Goal: Information Seeking & Learning: Learn about a topic

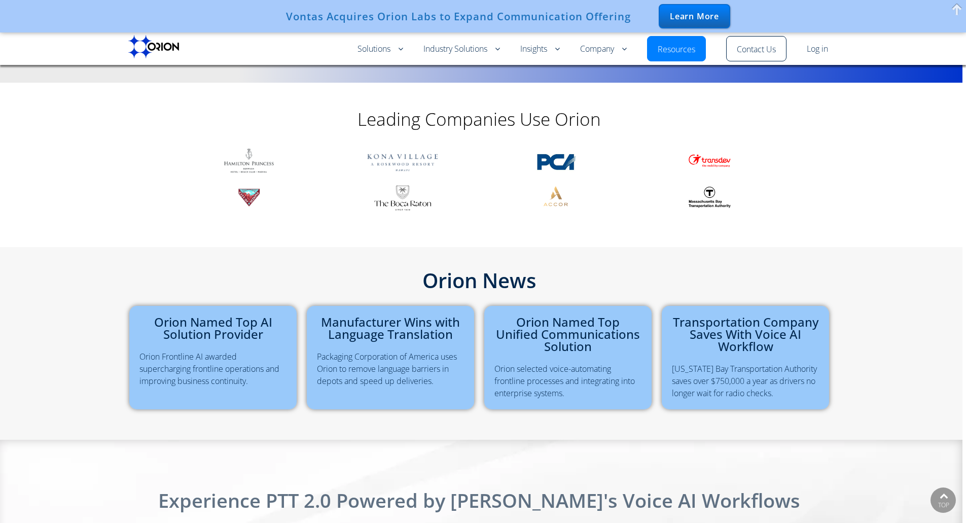
click at [790, 336] on link "Transportation Company Saves With Voice AI Workflow" at bounding box center [745, 334] width 145 height 42
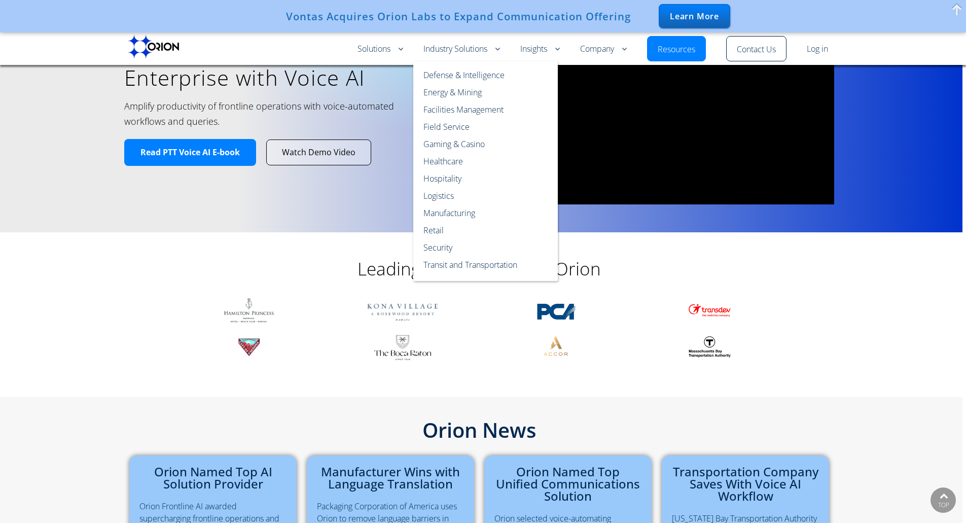
scroll to position [43, 0]
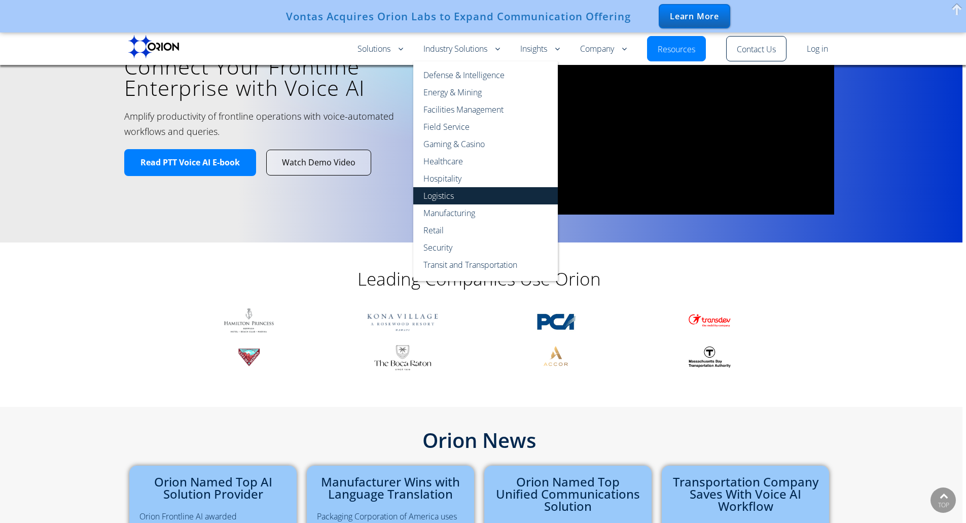
click at [448, 192] on link "Logistics" at bounding box center [485, 195] width 144 height 17
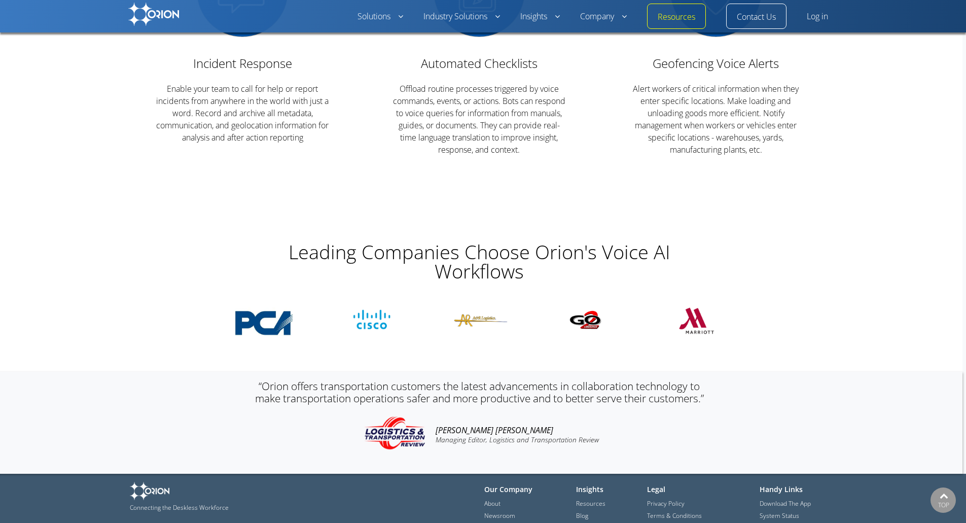
scroll to position [2028, 0]
